Goal: Communication & Community: Answer question/provide support

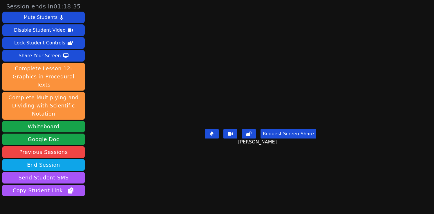
scroll to position [24, 0]
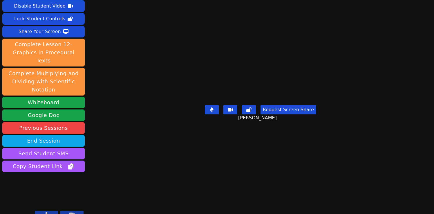
click at [46, 212] on icon at bounding box center [46, 214] width 3 height 5
click at [71, 212] on icon at bounding box center [71, 213] width 5 height 3
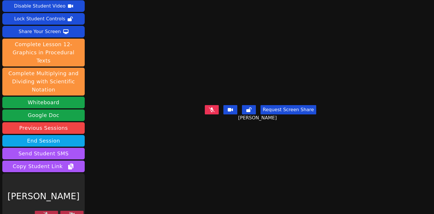
click at [71, 212] on icon at bounding box center [72, 214] width 6 height 5
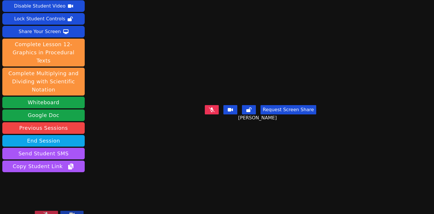
click at [71, 212] on icon at bounding box center [71, 213] width 5 height 3
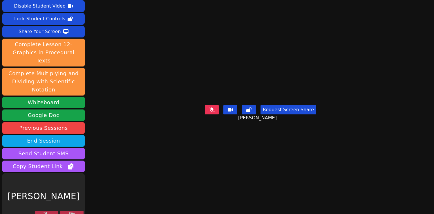
click at [46, 212] on icon at bounding box center [47, 214] width 6 height 5
click at [46, 212] on icon at bounding box center [46, 214] width 3 height 5
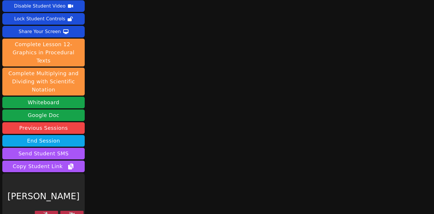
click at [51, 211] on button at bounding box center [46, 214] width 23 height 7
click at [76, 211] on button at bounding box center [71, 214] width 23 height 7
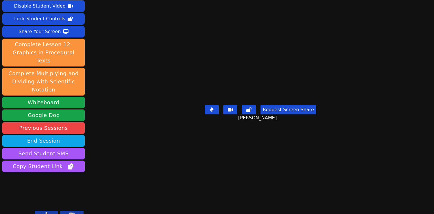
click at [47, 212] on icon at bounding box center [46, 214] width 3 height 5
click at [47, 212] on icon at bounding box center [47, 214] width 6 height 5
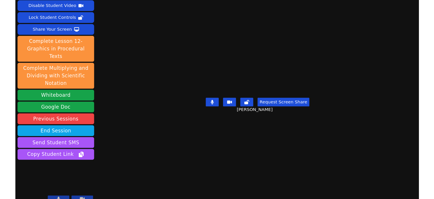
scroll to position [23, 0]
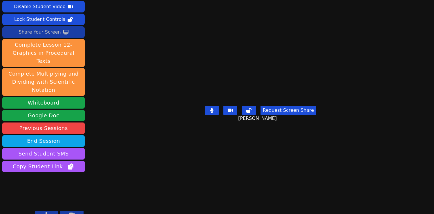
click at [55, 32] on div "Share Your Screen" at bounding box center [40, 32] width 42 height 9
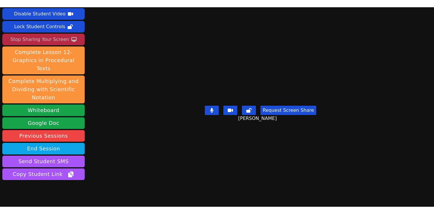
scroll to position [39, 0]
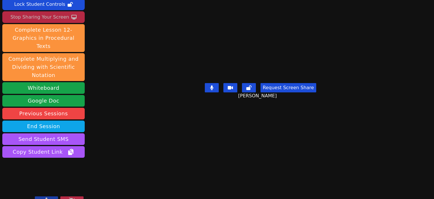
click at [46, 197] on icon at bounding box center [46, 199] width 3 height 5
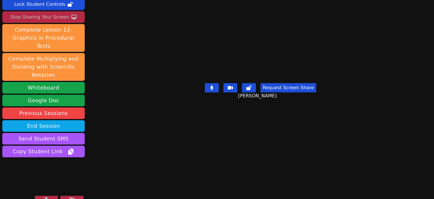
click at [45, 197] on icon at bounding box center [47, 199] width 6 height 5
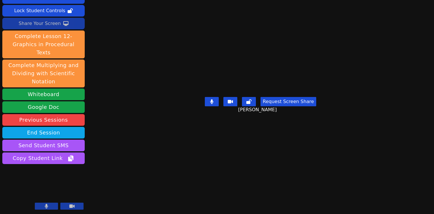
scroll to position [24, 0]
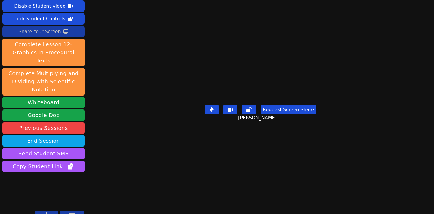
click at [46, 212] on icon at bounding box center [46, 214] width 3 height 5
click at [282, 114] on button "Request Screen Share" at bounding box center [288, 109] width 56 height 9
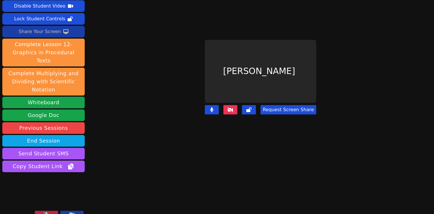
click at [282, 155] on main "Blake Hafner Request Screen Share" at bounding box center [261, 83] width 190 height 214
click at [290, 108] on button "Request Screen Share" at bounding box center [288, 109] width 56 height 9
click at [291, 108] on button "Request Screen Share" at bounding box center [288, 109] width 56 height 9
click at [46, 212] on icon at bounding box center [47, 214] width 6 height 5
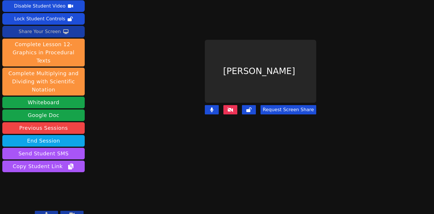
click at [283, 109] on button "Request Screen Share" at bounding box center [288, 109] width 56 height 9
click at [48, 211] on button at bounding box center [46, 214] width 23 height 7
click at [278, 107] on button "Request Screen Share" at bounding box center [288, 109] width 56 height 9
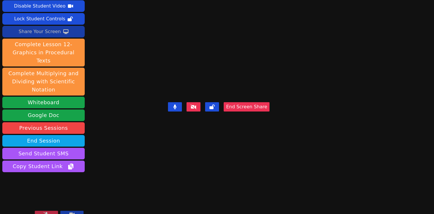
click at [48, 212] on icon at bounding box center [47, 214] width 6 height 5
click at [48, 211] on button at bounding box center [46, 214] width 23 height 7
click at [48, 212] on icon at bounding box center [47, 214] width 6 height 5
click at [50, 211] on button at bounding box center [46, 214] width 23 height 7
click at [44, 212] on icon at bounding box center [47, 214] width 6 height 5
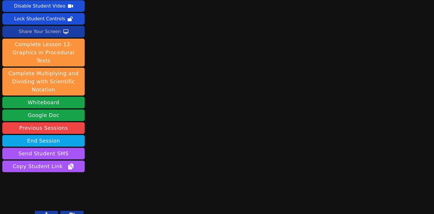
click at [49, 211] on button at bounding box center [46, 214] width 23 height 7
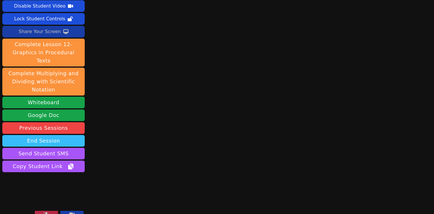
click at [63, 135] on button "End Session" at bounding box center [43, 141] width 82 height 12
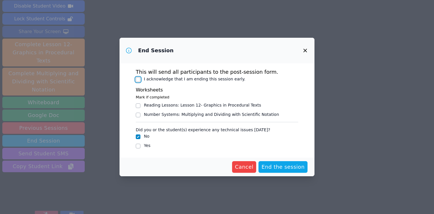
click at [137, 78] on input "I acknowledge that I am ending this session early." at bounding box center [138, 79] width 5 height 5
checkbox input "true"
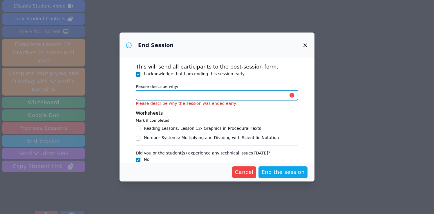
click at [144, 94] on input "Please describe why:" at bounding box center [217, 95] width 162 height 10
type input "session is over"
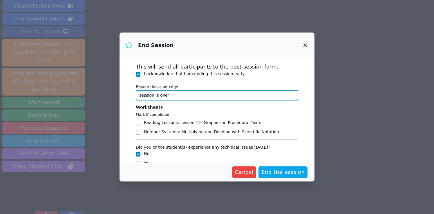
scroll to position [12, 0]
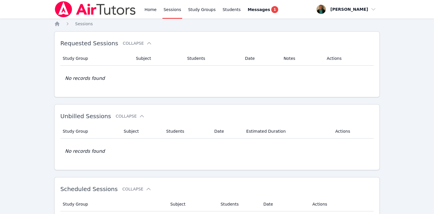
scroll to position [148, 0]
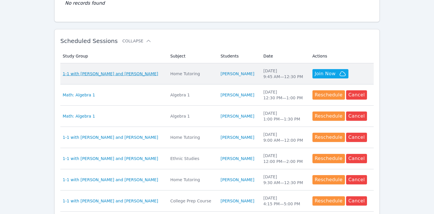
click at [109, 71] on span "1-1 with [PERSON_NAME] and [PERSON_NAME]" at bounding box center [110, 74] width 95 height 6
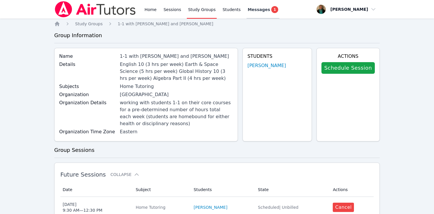
click at [259, 8] on span "Messages" at bounding box center [259, 10] width 22 height 6
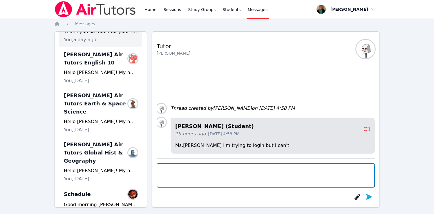
scroll to position [104, 0]
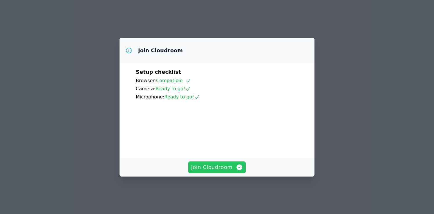
click at [224, 171] on span "Join Cloudroom" at bounding box center [217, 167] width 52 height 8
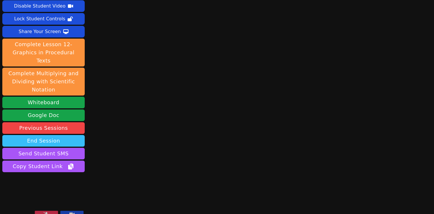
scroll to position [23, 0]
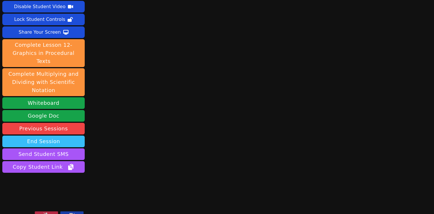
click at [67, 135] on button "End Session" at bounding box center [43, 141] width 82 height 12
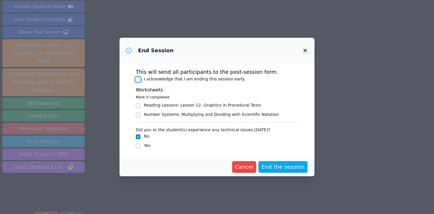
click at [137, 79] on input "I acknowledge that I am ending this session early." at bounding box center [138, 79] width 5 height 5
checkbox input "true"
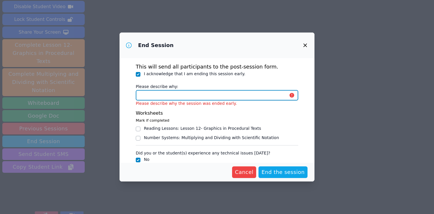
click at [143, 96] on input "Please describe why:" at bounding box center [217, 95] width 162 height 10
type input "session is over"
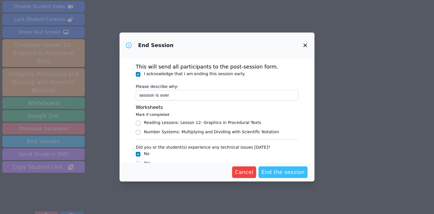
click at [281, 171] on span "End the session" at bounding box center [282, 172] width 43 height 8
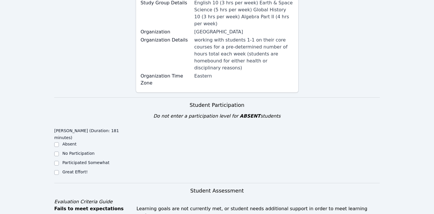
scroll to position [106, 0]
click at [57, 170] on input "Great Effort!" at bounding box center [56, 172] width 5 height 5
checkbox input "true"
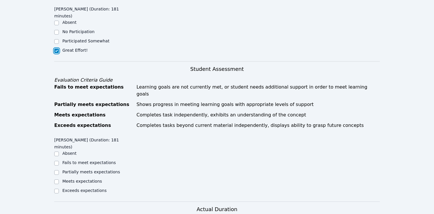
scroll to position [229, 0]
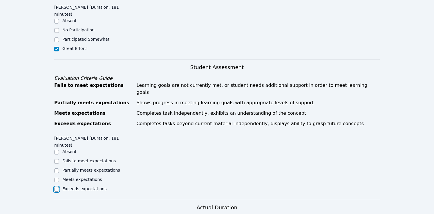
click at [57, 187] on input "Exceeds expectations" at bounding box center [56, 189] width 5 height 5
checkbox input "true"
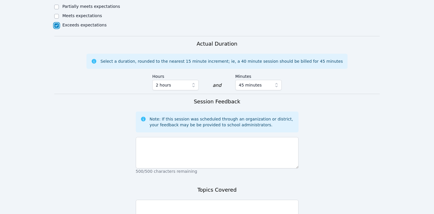
scroll to position [403, 0]
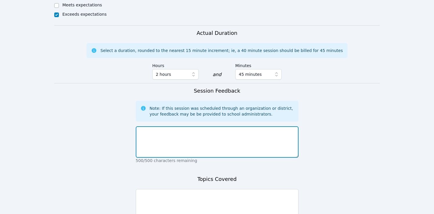
click at [176, 126] on textarea at bounding box center [217, 141] width 163 height 31
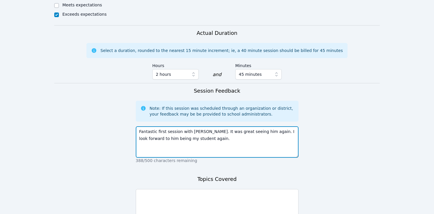
type textarea "Fantastic first session with Blake. It was great seeing him again. I look forwa…"
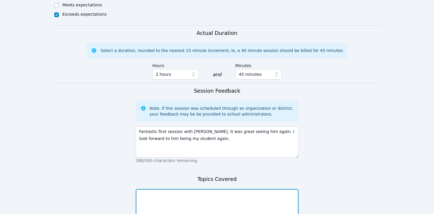
click at [175, 189] on textarea at bounding box center [217, 204] width 163 height 31
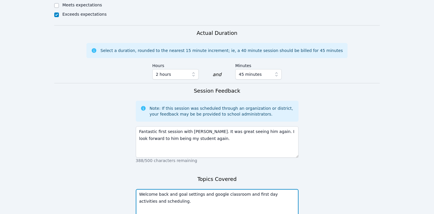
type textarea "Welcome back and goal settings and google classroom and first day activities an…"
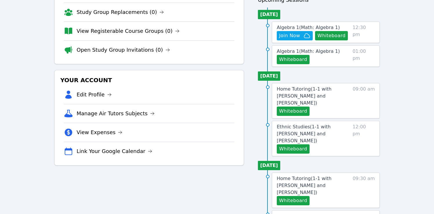
scroll to position [63, 0]
click at [292, 36] on span "Join Now" at bounding box center [289, 35] width 21 height 7
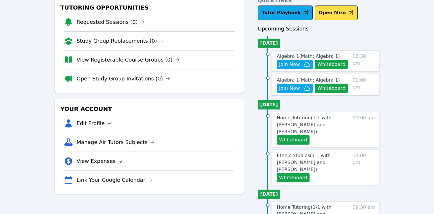
scroll to position [0, 0]
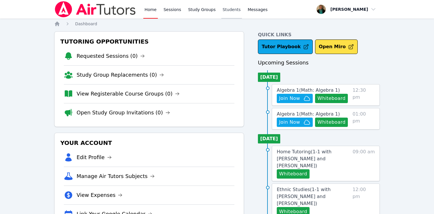
click at [228, 7] on link "Students" at bounding box center [231, 9] width 20 height 19
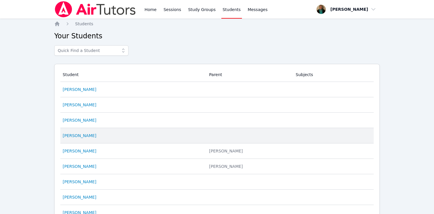
click at [77, 132] on td "Student Karen Ramirez" at bounding box center [132, 135] width 145 height 15
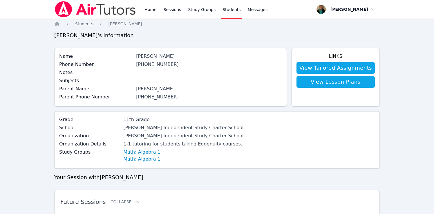
click at [156, 64] on link "(706) 608-8247" at bounding box center [157, 64] width 43 height 6
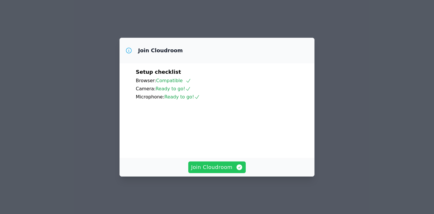
click at [212, 171] on span "Join Cloudroom" at bounding box center [217, 167] width 52 height 8
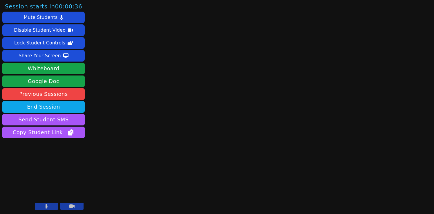
click at [44, 205] on button at bounding box center [46, 205] width 23 height 7
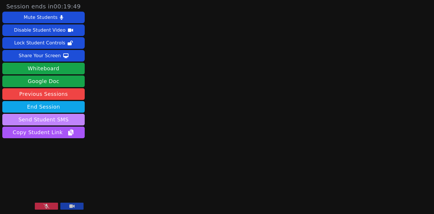
click at [36, 117] on button "Send Student SMS" at bounding box center [43, 120] width 82 height 12
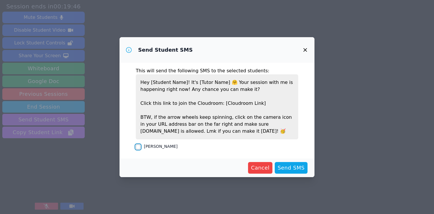
click at [137, 146] on input "Karen Ramirez" at bounding box center [138, 146] width 5 height 5
checkbox input "true"
click at [292, 167] on span "Send SMS" at bounding box center [291, 168] width 27 height 8
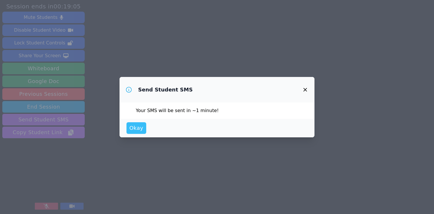
click at [137, 127] on span "Okay" at bounding box center [136, 128] width 14 height 8
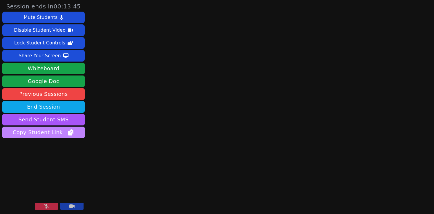
click at [53, 131] on span "Copy Student Link" at bounding box center [43, 132] width 61 height 8
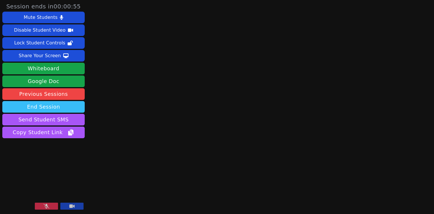
click at [55, 104] on button "End Session" at bounding box center [43, 107] width 82 height 12
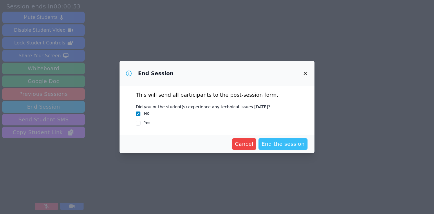
click at [274, 144] on span "End the session" at bounding box center [282, 144] width 43 height 8
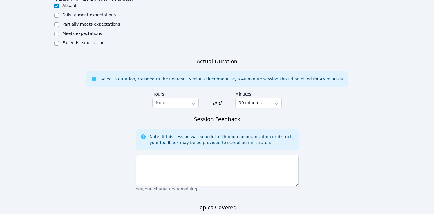
scroll to position [312, 0]
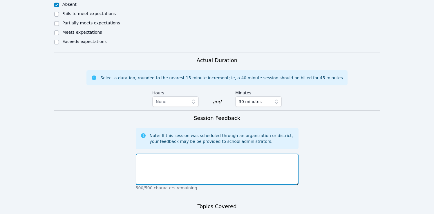
click at [259, 155] on textarea at bounding box center [217, 168] width 163 height 31
click at [169, 153] on textarea "I reached out to Karen unsuccessfully so she" at bounding box center [217, 168] width 163 height 31
click at [195, 153] on textarea "Karen unsuccessfully so she" at bounding box center [217, 168] width 163 height 31
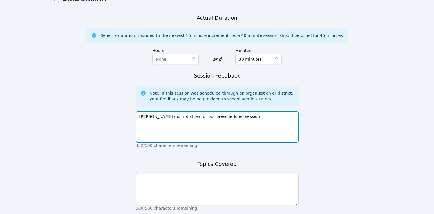
scroll to position [360, 0]
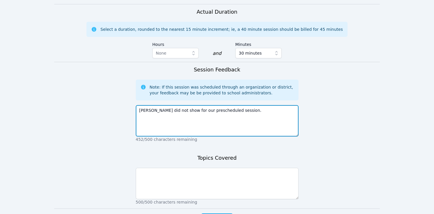
type textarea "Karen did not show for our prescheduled session."
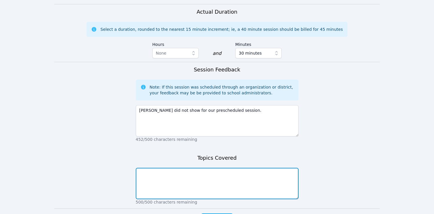
click at [188, 168] on textarea at bounding box center [217, 183] width 163 height 31
type textarea "none"
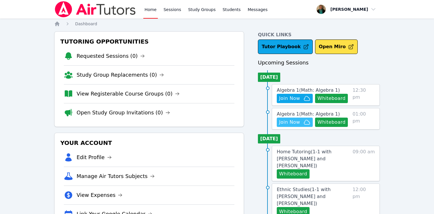
click at [301, 122] on span "Join Now" at bounding box center [294, 122] width 31 height 7
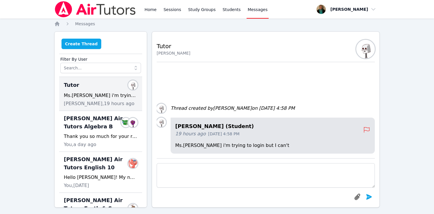
click at [87, 42] on button "Create Thread" at bounding box center [81, 44] width 40 height 10
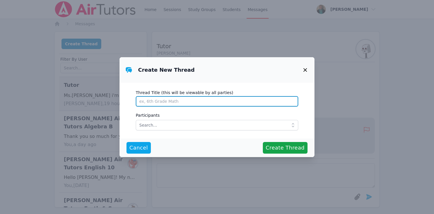
click at [151, 101] on input "Thread Title (this will be viewable by all parties)" at bounding box center [217, 101] width 162 height 10
type input "tutoring [DATE]"
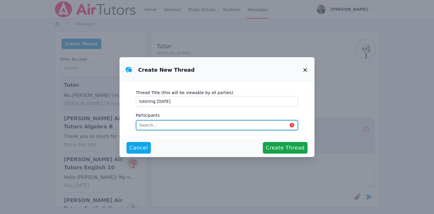
click at [148, 127] on input "text" at bounding box center [217, 125] width 162 height 10
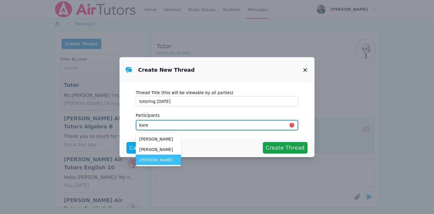
type input "kare"
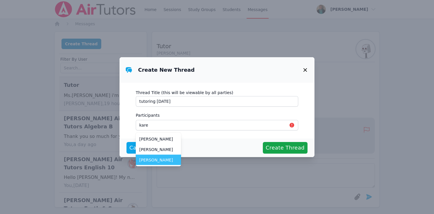
click at [160, 160] on span "[PERSON_NAME]" at bounding box center [158, 160] width 38 height 6
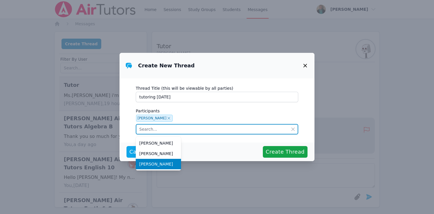
click at [208, 132] on input "text" at bounding box center [217, 129] width 162 height 10
type input "kare"
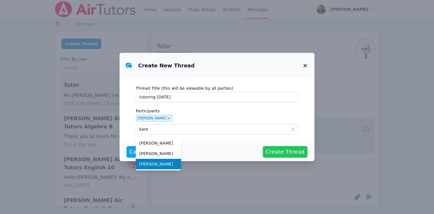
click at [290, 153] on span "Create Thread" at bounding box center [285, 152] width 39 height 8
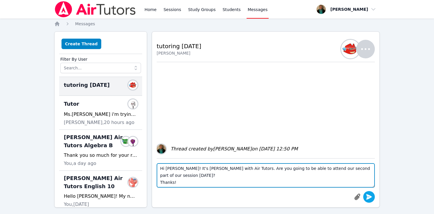
type textarea "Hi [PERSON_NAME]! It's [PERSON_NAME] with Air Tutors. Are you going to be able …"
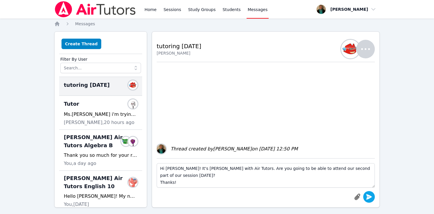
click at [368, 197] on icon "submit" at bounding box center [369, 197] width 6 height 6
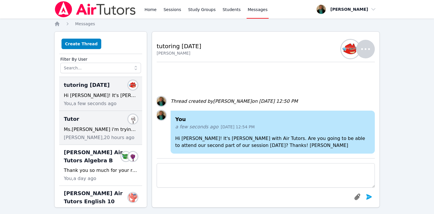
click at [93, 126] on div "Ms.Amy i'm trying to login but I can't" at bounding box center [101, 129] width 74 height 7
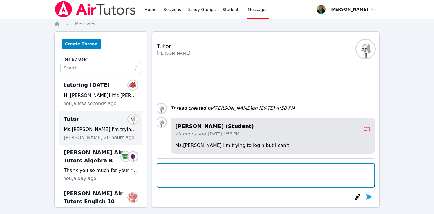
click at [216, 172] on textarea at bounding box center [266, 175] width 218 height 24
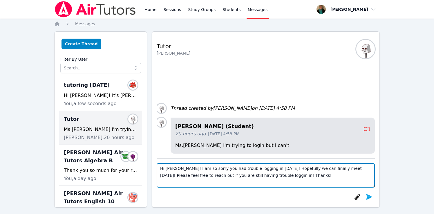
scroll to position [4, 0]
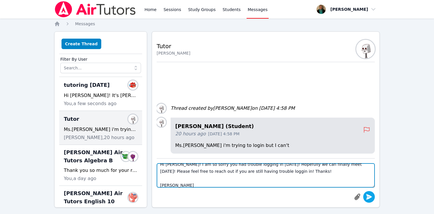
type textarea "Hi Manuel! I am so sorry you had trouble logging in yesterday! Hopefully we can…"
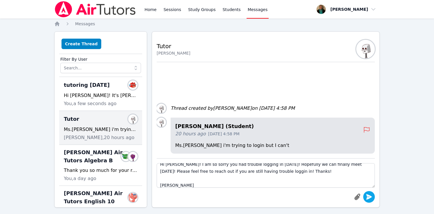
click at [365, 198] on icon "submit" at bounding box center [368, 196] width 7 height 7
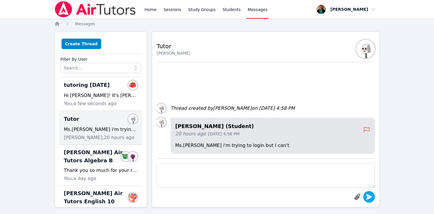
scroll to position [0, 0]
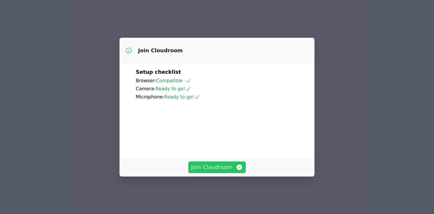
click at [222, 171] on span "Join Cloudroom" at bounding box center [217, 167] width 52 height 8
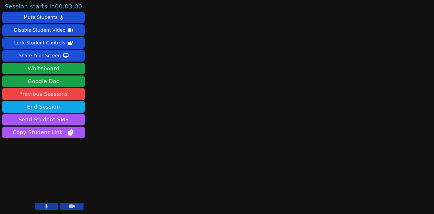
click at [48, 205] on icon at bounding box center [46, 206] width 3 height 5
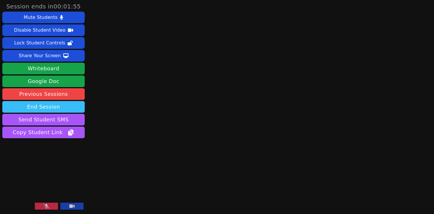
click at [49, 107] on button "End Session" at bounding box center [43, 107] width 82 height 12
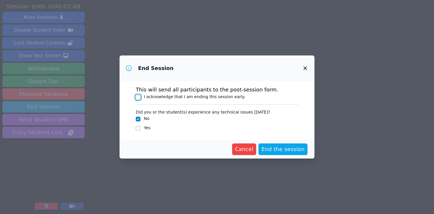
click at [137, 97] on input "I acknowledge that I am ending this session early." at bounding box center [138, 97] width 5 height 5
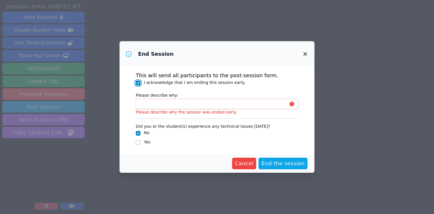
click at [138, 82] on input "I acknowledge that I am ending this session early." at bounding box center [138, 83] width 5 height 5
checkbox input "false"
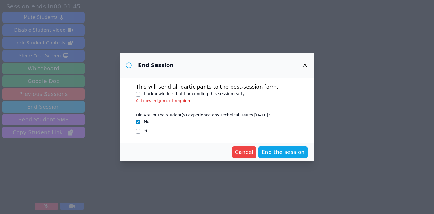
click at [307, 64] on icon "button" at bounding box center [305, 65] width 7 height 7
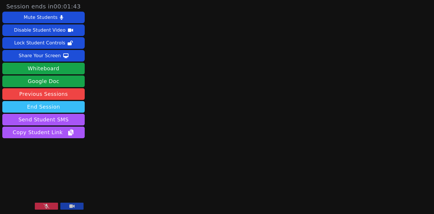
click at [45, 107] on button "End Session" at bounding box center [43, 107] width 82 height 12
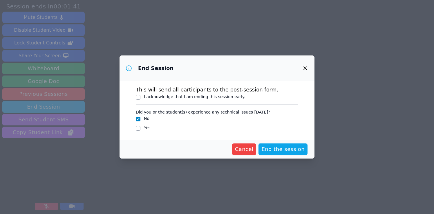
click at [306, 68] on icon "button" at bounding box center [305, 68] width 7 height 7
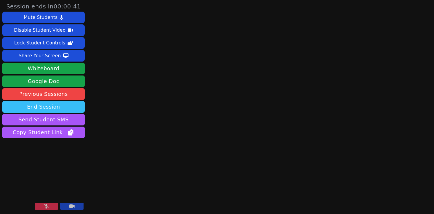
click at [41, 108] on button "End Session" at bounding box center [43, 107] width 82 height 12
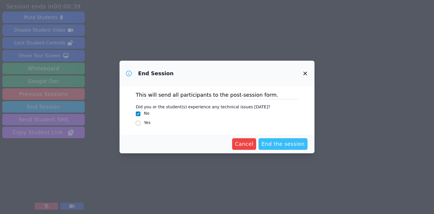
click at [276, 139] on button "End the session" at bounding box center [282, 144] width 49 height 12
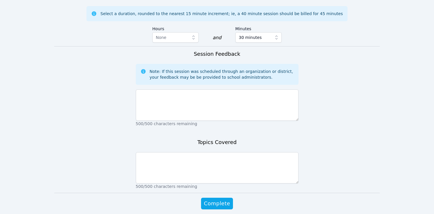
scroll to position [376, 0]
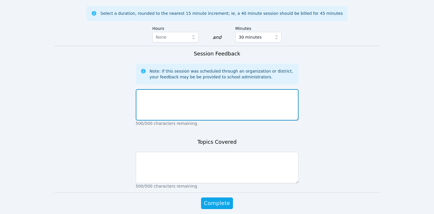
click at [251, 99] on textarea at bounding box center [217, 104] width 163 height 31
type textarea "no show"
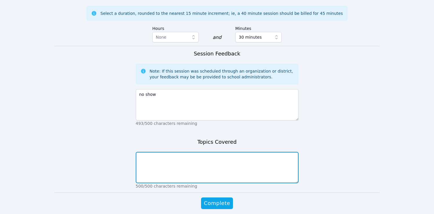
click at [237, 152] on textarea at bounding box center [217, 167] width 163 height 31
type textarea "none"
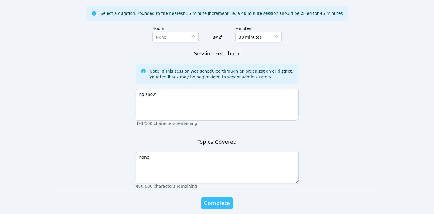
click at [223, 199] on span "Complete" at bounding box center [217, 203] width 26 height 8
